Goal: Find specific page/section: Find specific page/section

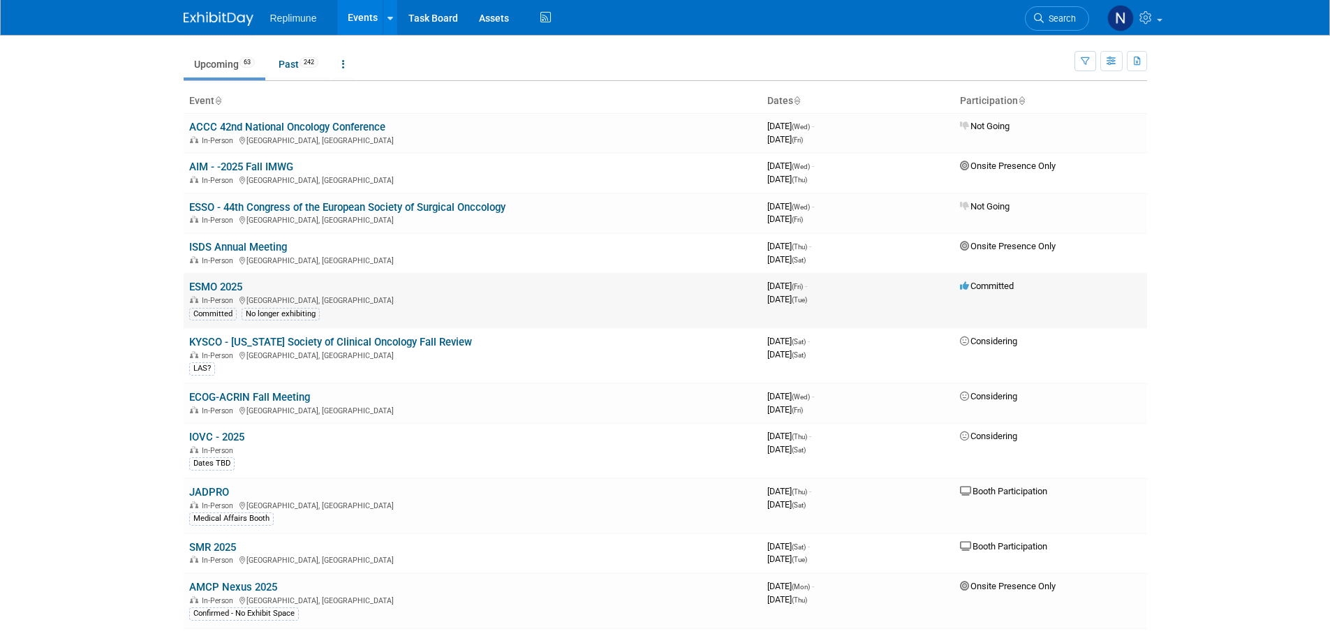
scroll to position [140, 0]
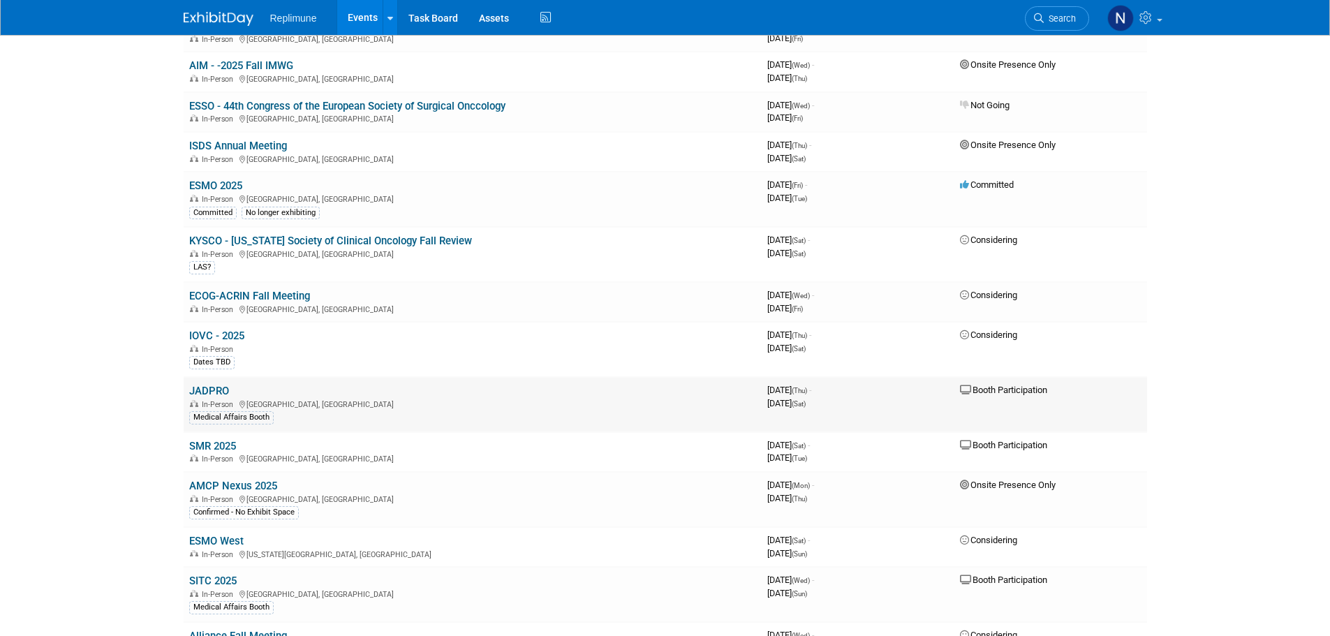
click at [211, 392] on link "JADPRO" at bounding box center [209, 391] width 40 height 13
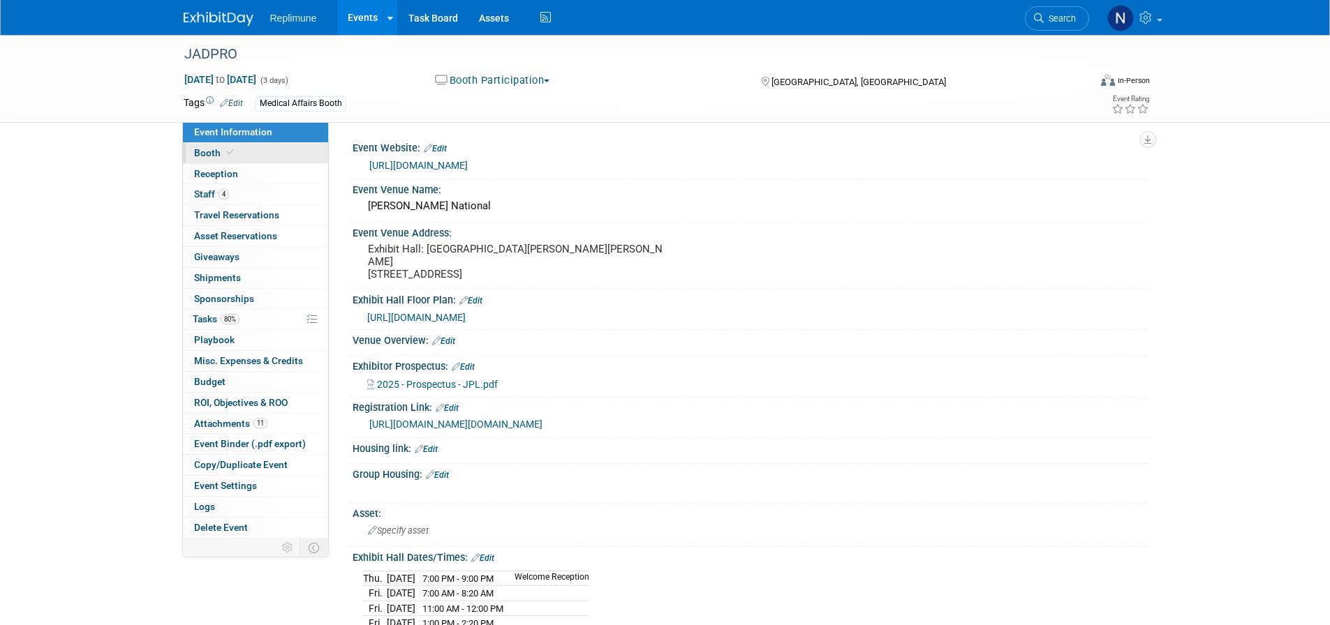
click at [216, 151] on span "Booth" at bounding box center [215, 152] width 43 height 11
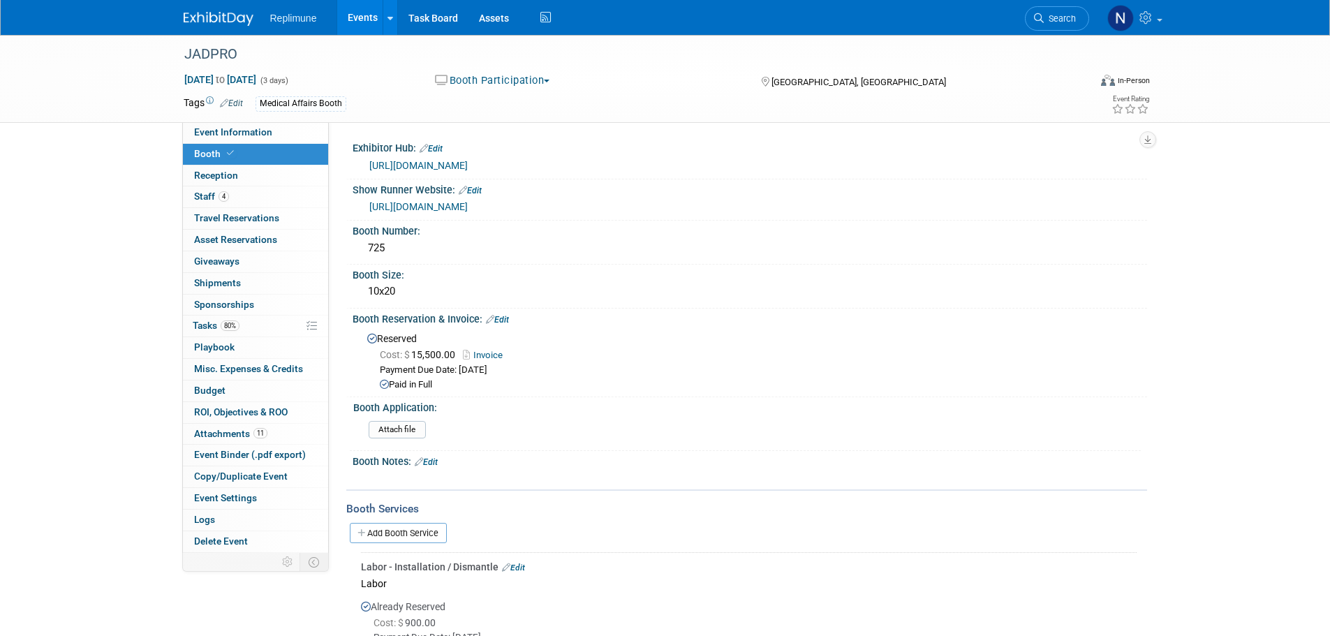
click at [468, 165] on link "[URL][DOMAIN_NAME]" at bounding box center [418, 165] width 98 height 11
click at [449, 202] on link "[URL][DOMAIN_NAME]" at bounding box center [418, 206] width 98 height 11
click at [234, 434] on span "Attachments 11" at bounding box center [230, 433] width 73 height 11
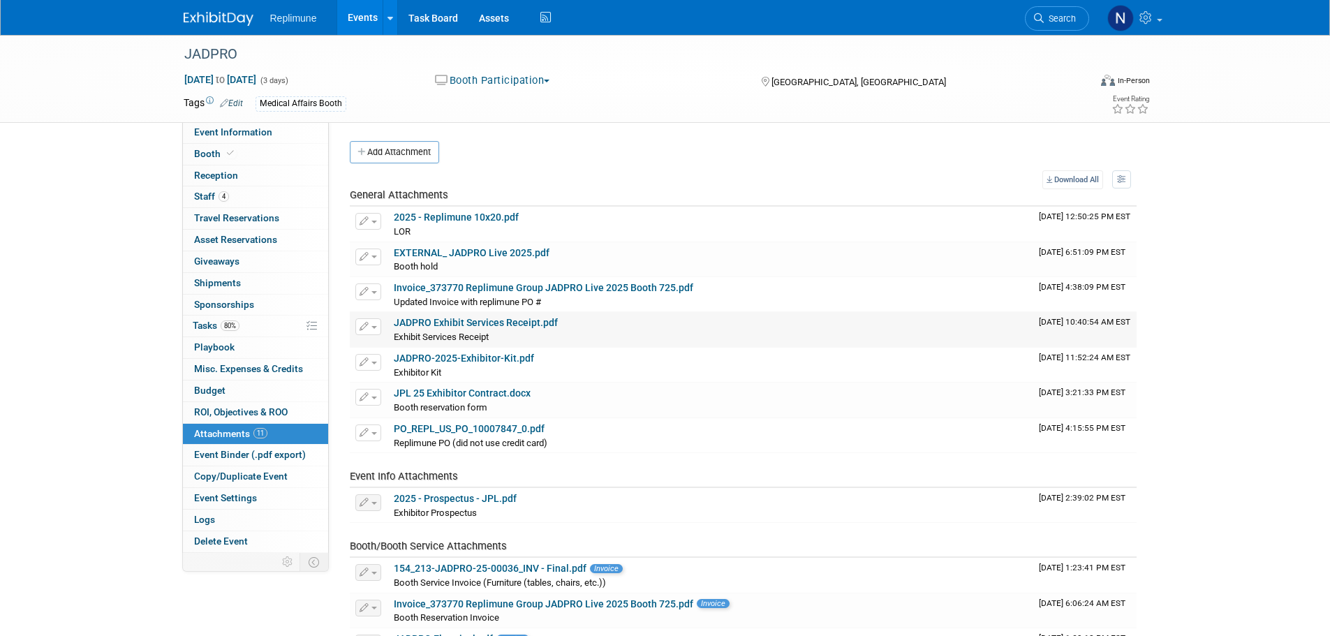
scroll to position [140, 0]
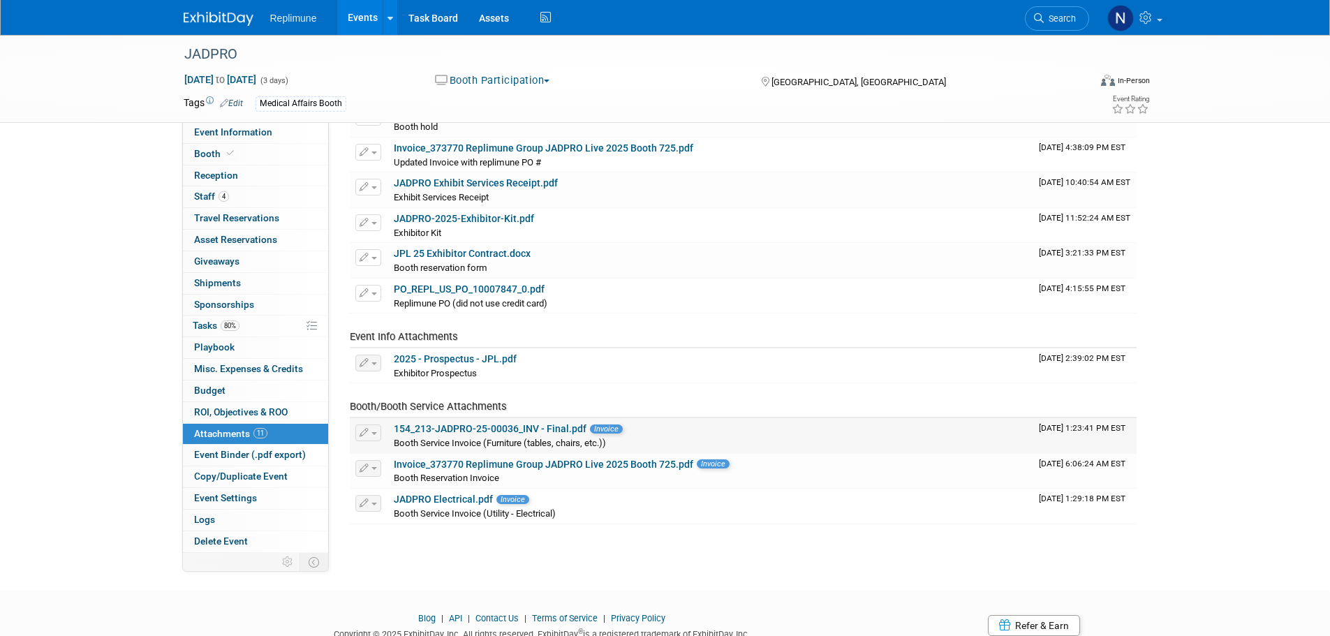
click at [477, 426] on link "154_213-JADPRO-25-00036_INV - Final.pdf" at bounding box center [490, 428] width 193 height 11
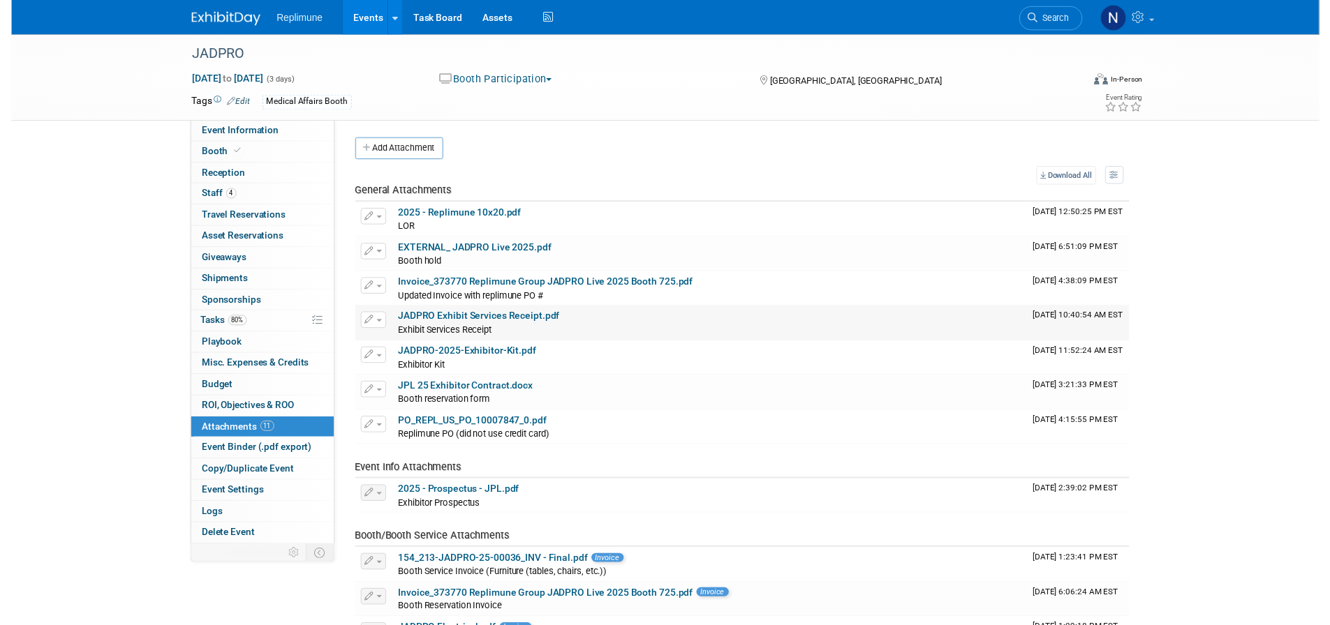
scroll to position [0, 0]
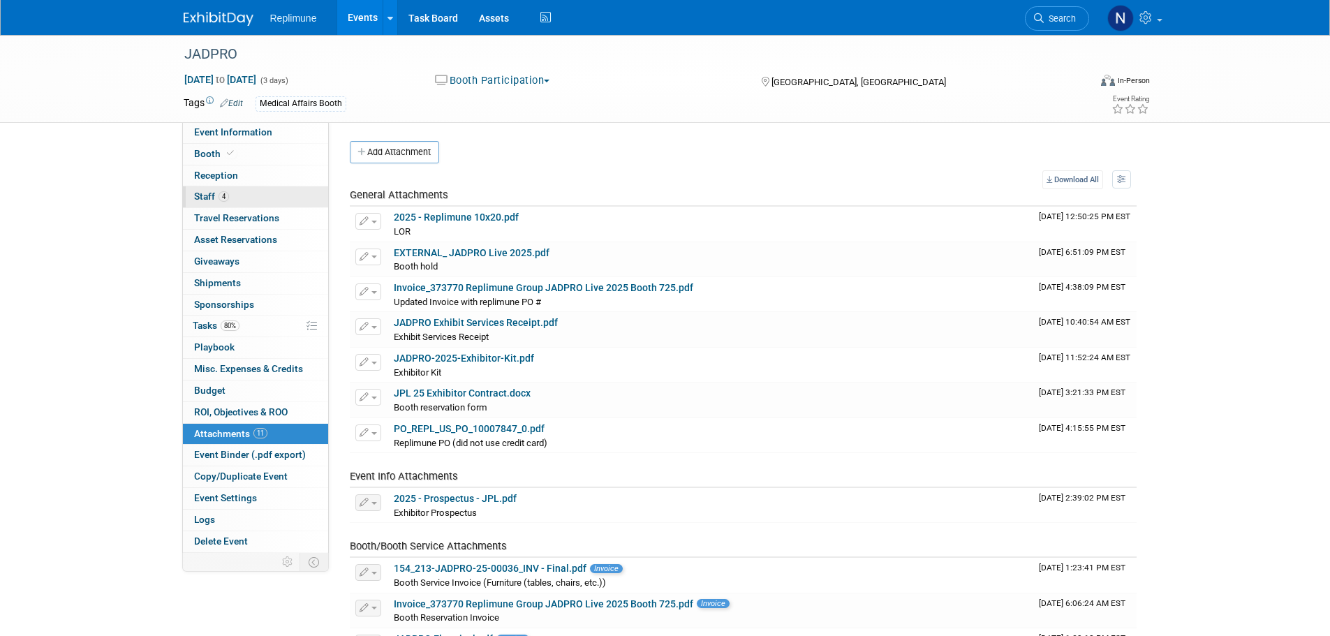
click at [204, 193] on span "Staff 4" at bounding box center [211, 196] width 35 height 11
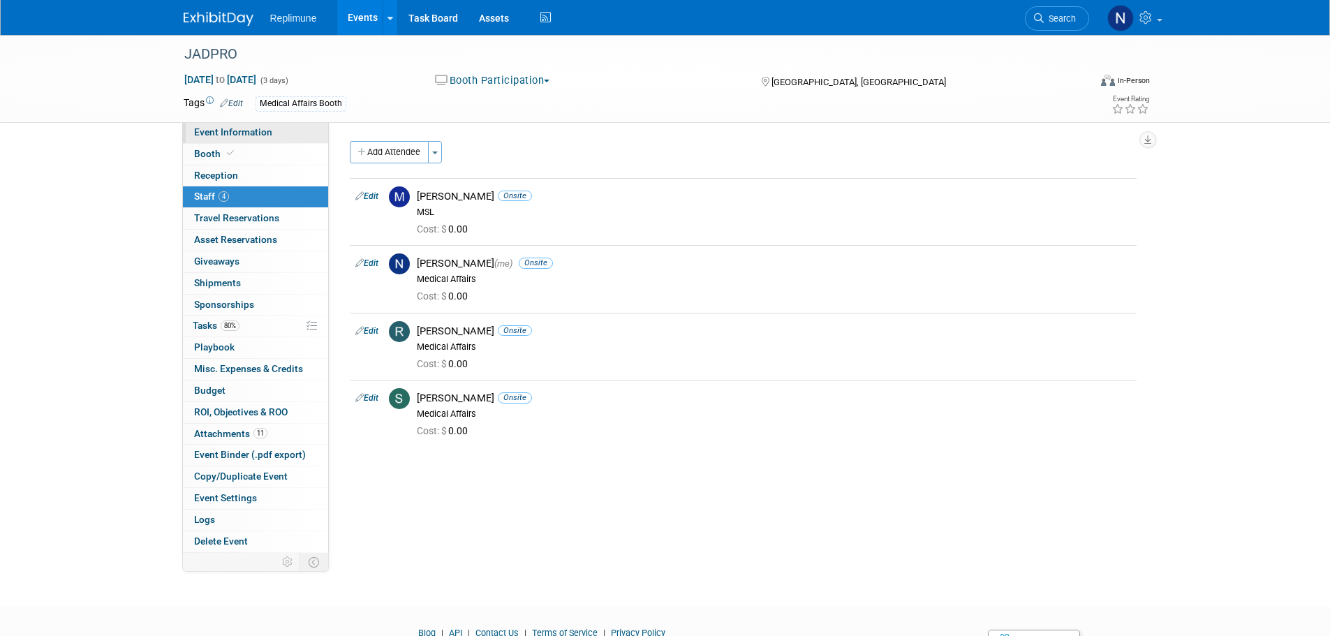
click at [218, 129] on span "Event Information" at bounding box center [233, 131] width 78 height 11
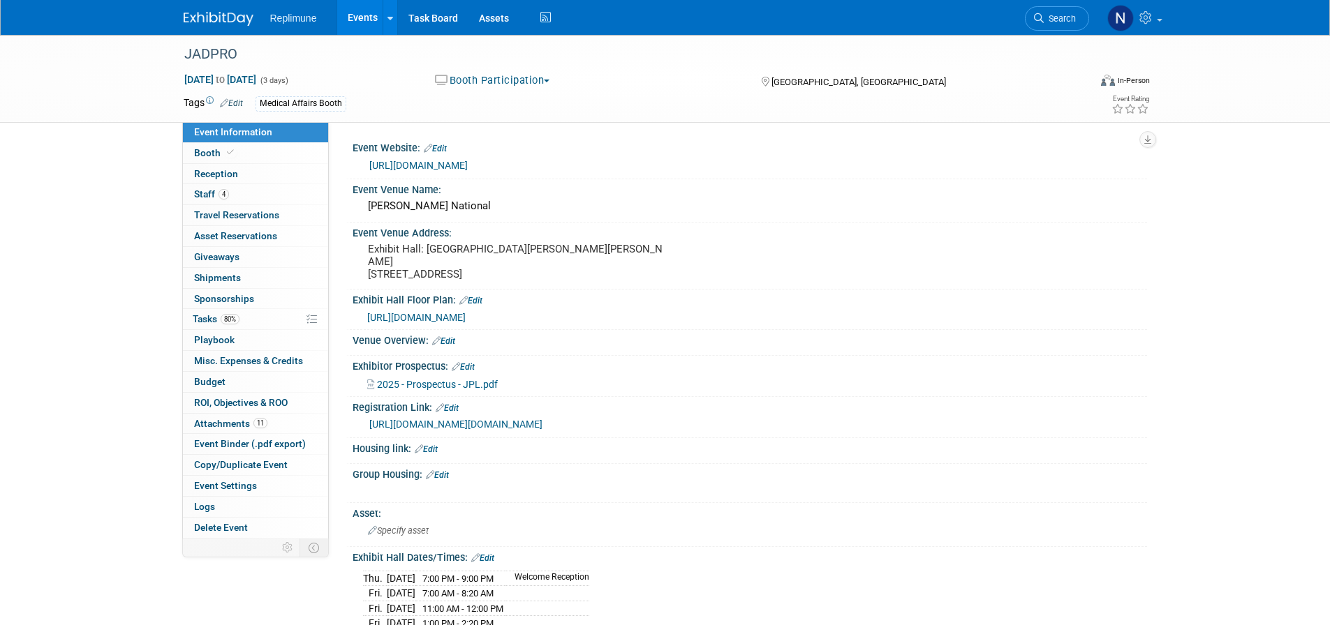
click at [433, 424] on link "[URL][DOMAIN_NAME][DOMAIN_NAME]" at bounding box center [455, 424] width 173 height 11
